Goal: Check status: Check status

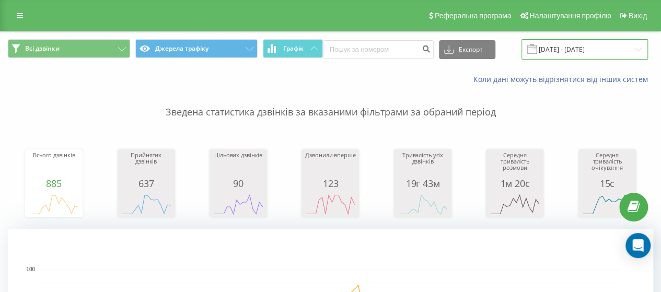
click at [621, 49] on input "[DATE] - [DATE]" at bounding box center [584, 49] width 126 height 20
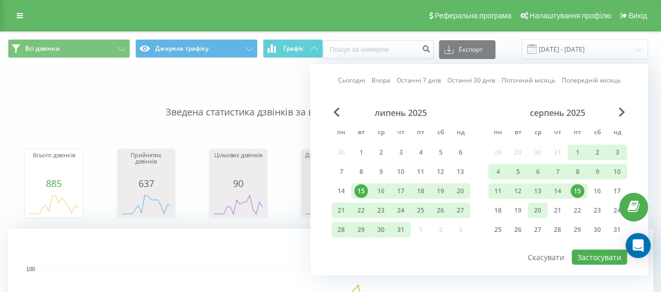
click at [536, 212] on div "20" at bounding box center [538, 211] width 14 height 14
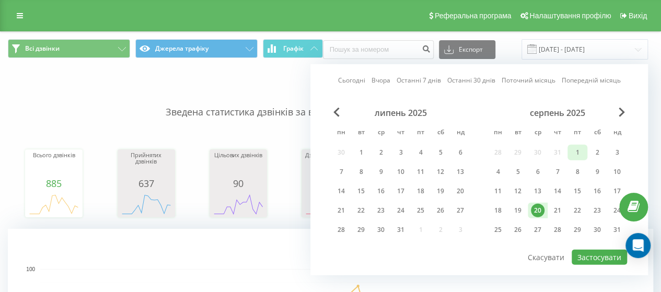
click at [578, 149] on div "1" at bounding box center [577, 153] width 14 height 14
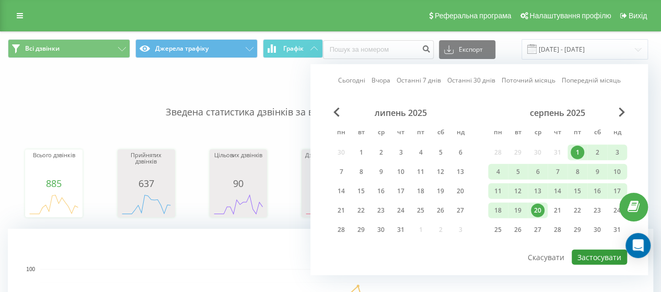
click at [616, 262] on button "Застосувати" at bounding box center [598, 257] width 55 height 15
type input "01.08.2025 - 20.08.2025"
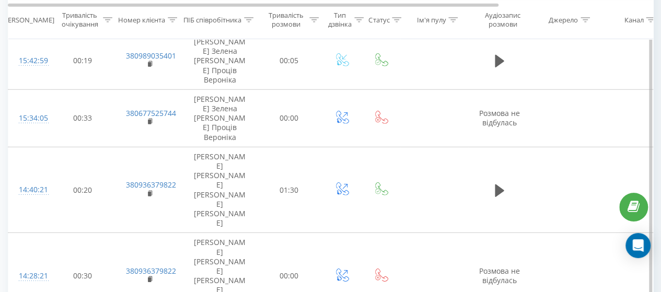
scroll to position [1655, 0]
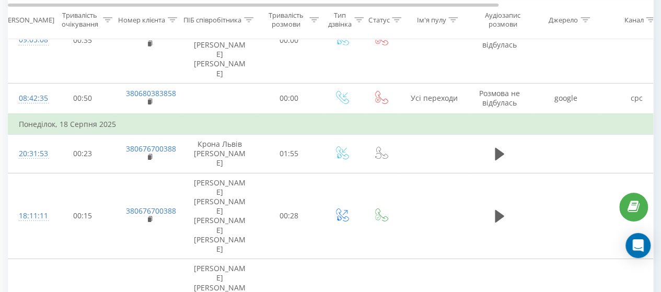
scroll to position [1685, 0]
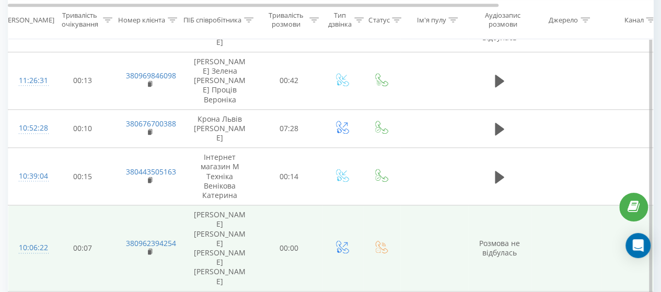
scroll to position [633, 0]
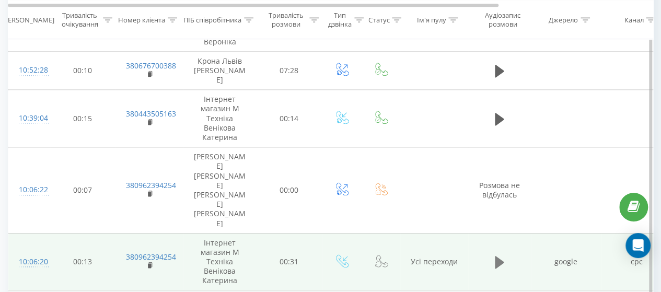
click at [497, 256] on icon at bounding box center [499, 262] width 9 height 13
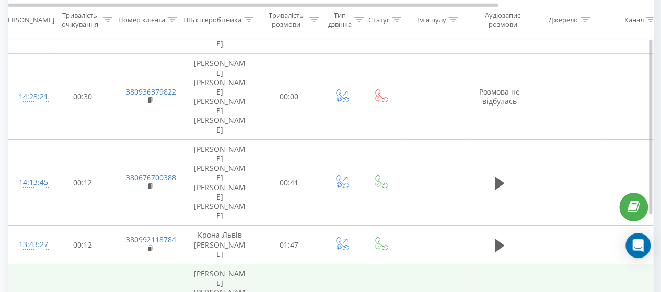
scroll to position [1695, 0]
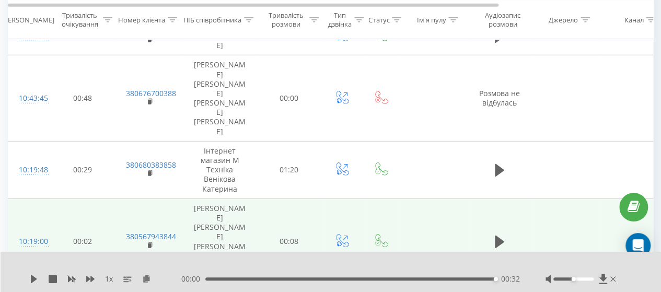
scroll to position [1721, 0]
